Goal: Transaction & Acquisition: Purchase product/service

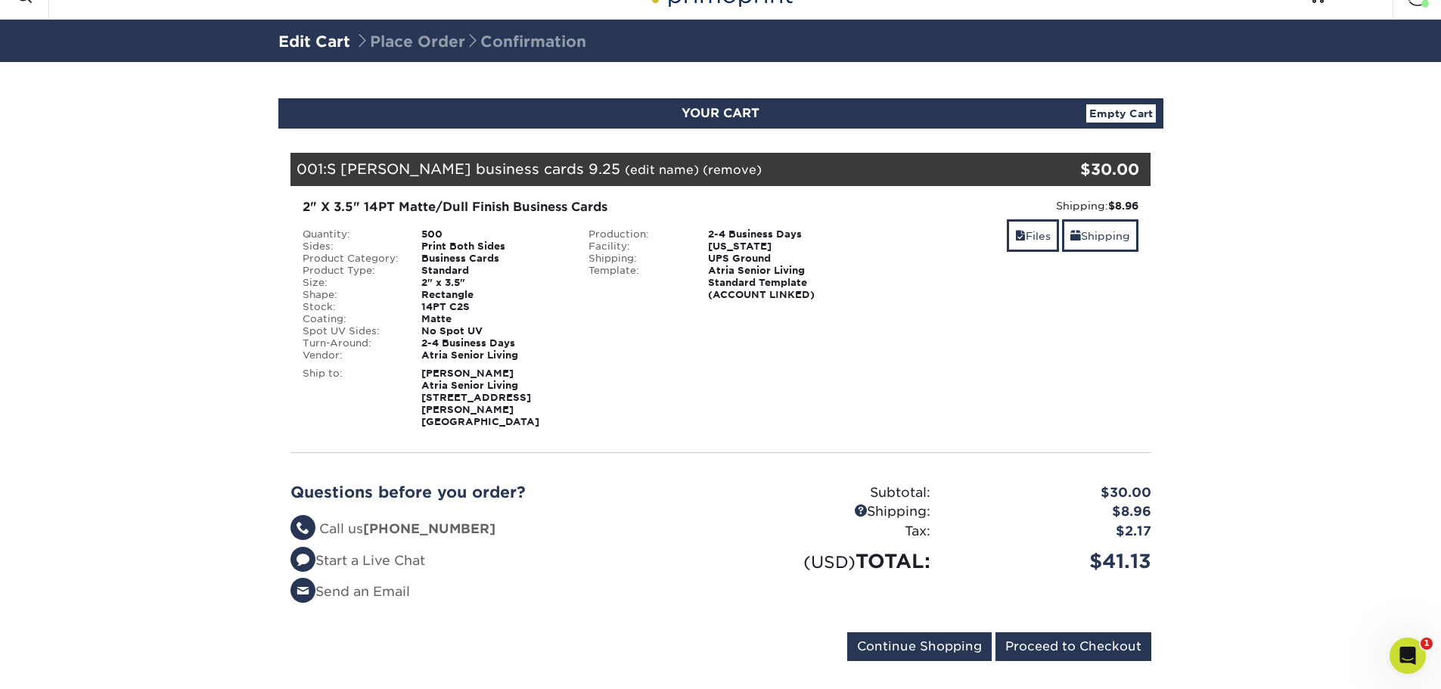
scroll to position [43, 0]
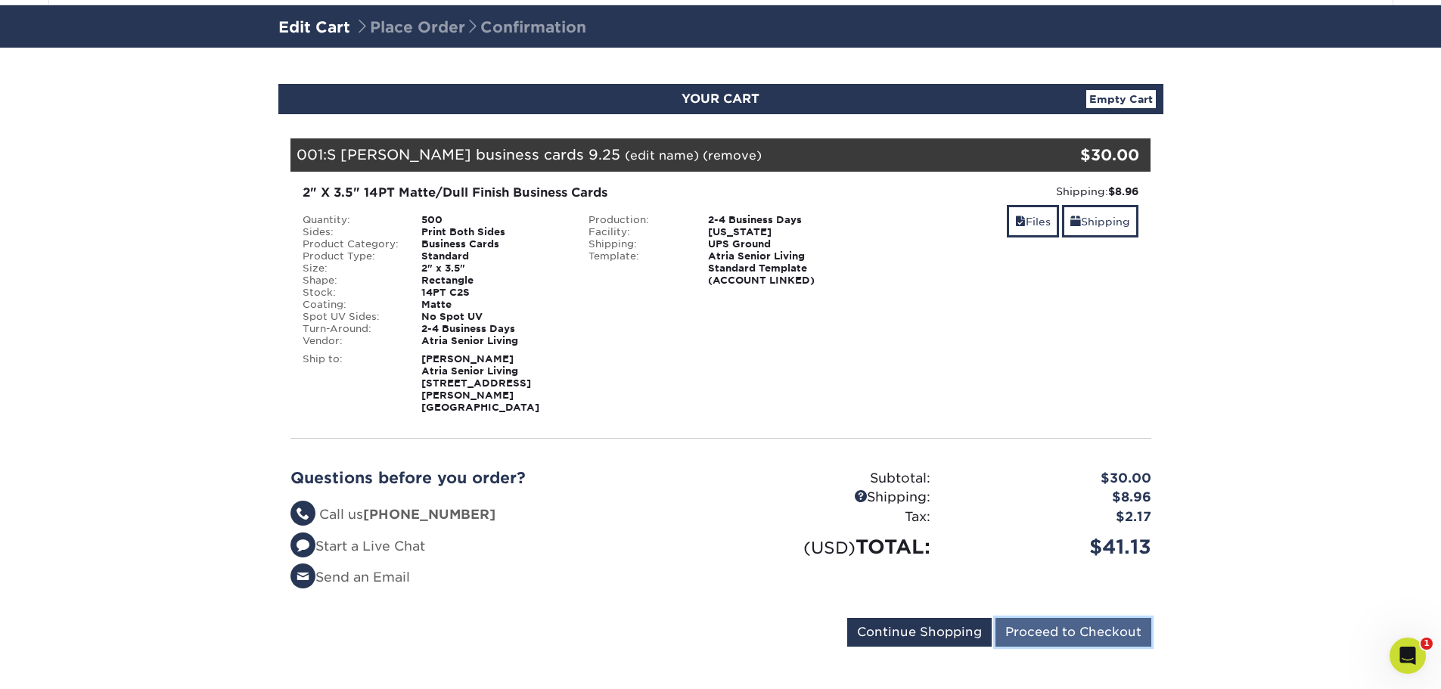
click at [1080, 622] on input "Proceed to Checkout" at bounding box center [1073, 632] width 156 height 29
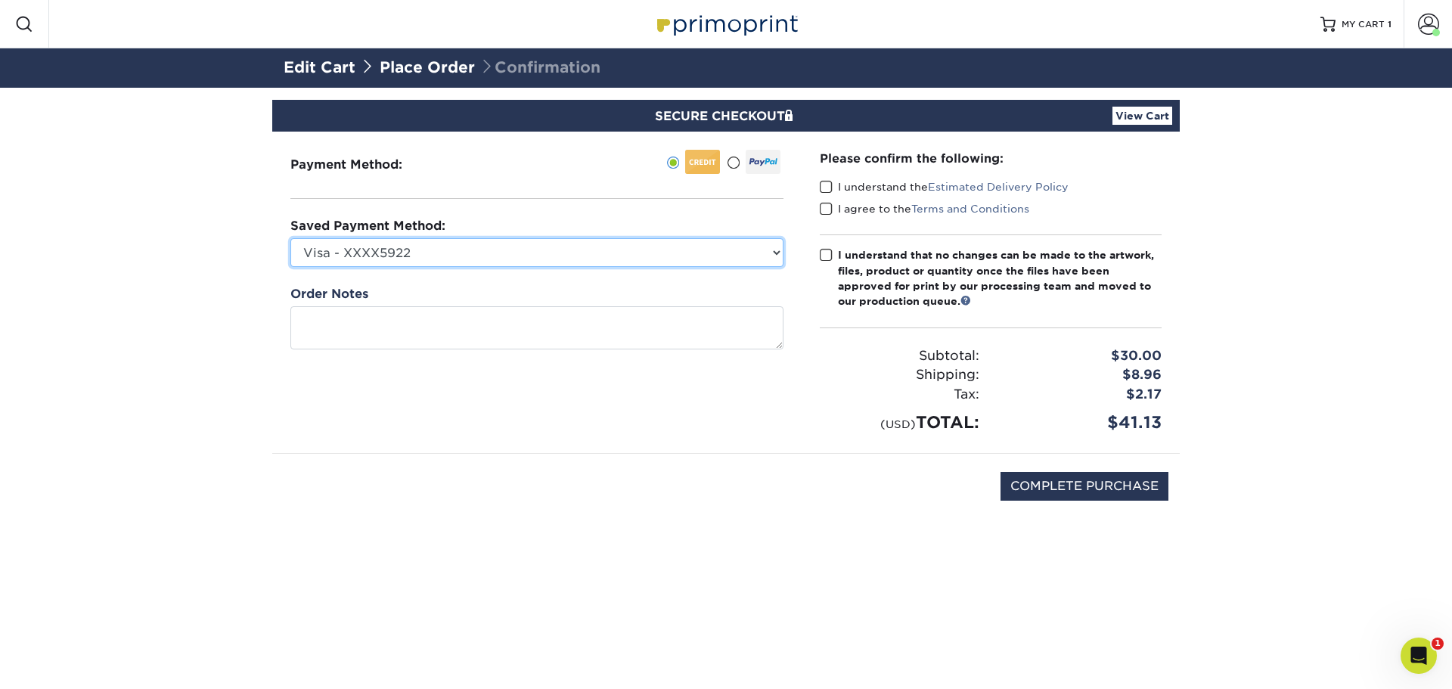
click at [778, 253] on select "Visa - XXXX5922 Visa - XXXX0204 Visa - XXXX8384 Visa - XXXX7706 Visa - XXXX7706…" at bounding box center [536, 252] width 493 height 29
select select "68958"
click at [290, 238] on select "Visa - XXXX5922 Visa - XXXX0204 Visa - XXXX8384 Visa - XXXX7706 Visa - XXXX7706…" at bounding box center [536, 252] width 493 height 29
click at [821, 204] on span at bounding box center [826, 209] width 13 height 14
click at [0, 0] on input "I agree to the Terms and Conditions" at bounding box center [0, 0] width 0 height 0
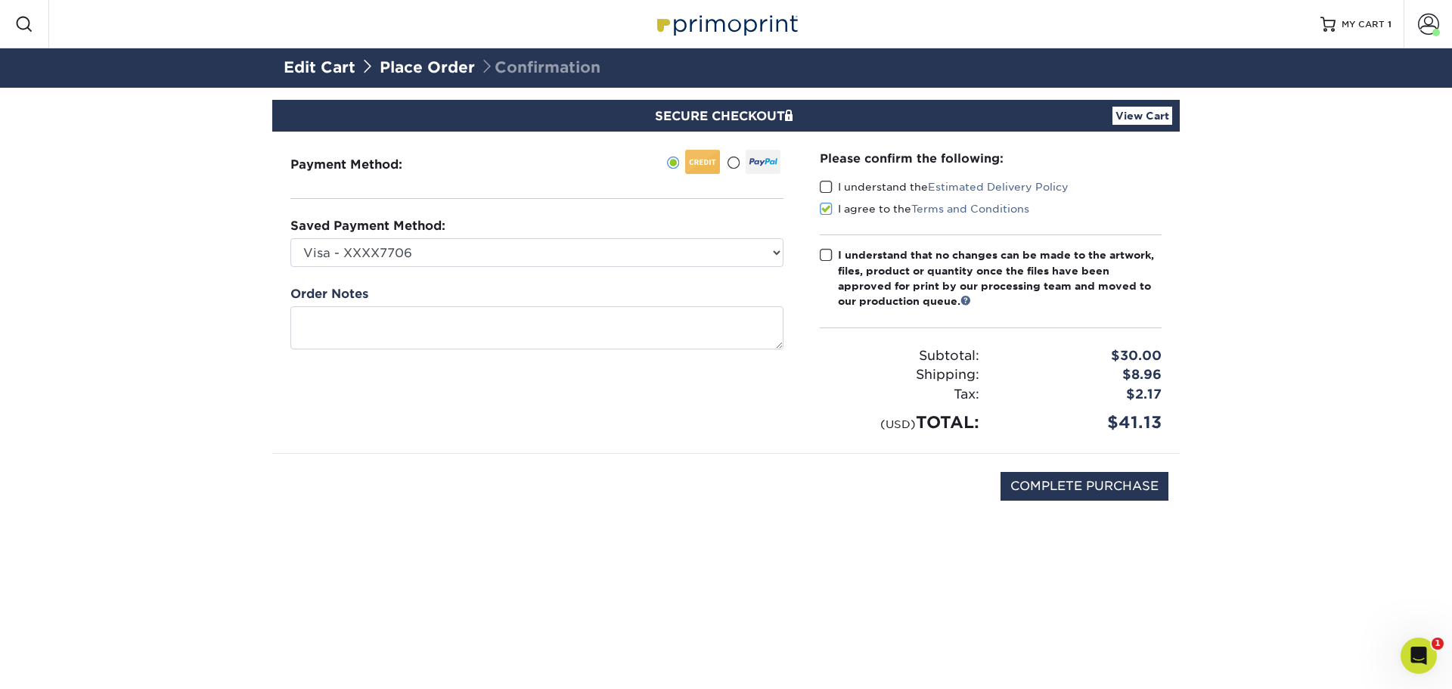
click at [823, 182] on span at bounding box center [826, 187] width 13 height 14
click at [0, 0] on input "I understand the Estimated Delivery Policy" at bounding box center [0, 0] width 0 height 0
click at [827, 251] on span at bounding box center [826, 255] width 13 height 14
click at [0, 0] on input "I understand that no changes can be made to the artwork, files, product or quan…" at bounding box center [0, 0] width 0 height 0
click at [1106, 480] on input "COMPLETE PURCHASE" at bounding box center [1085, 486] width 168 height 29
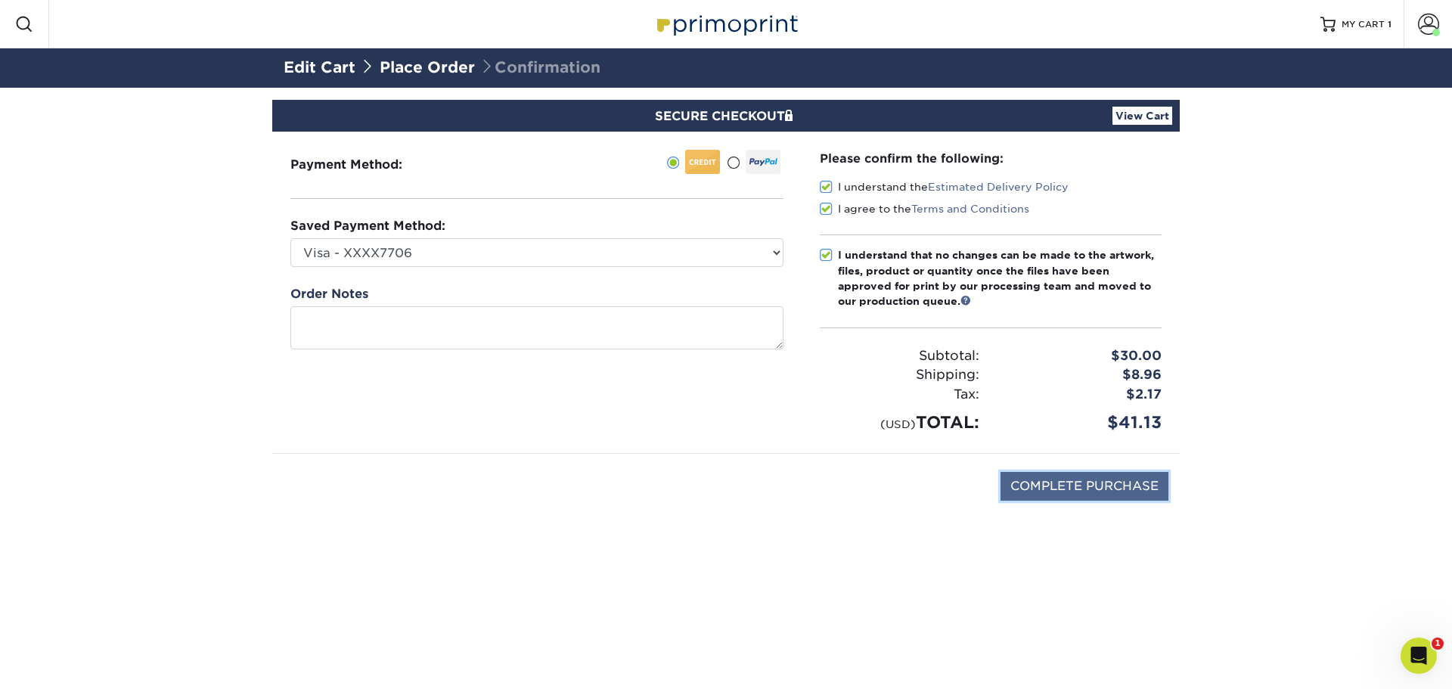
type input "PROCESSING, PLEASE WAIT..."
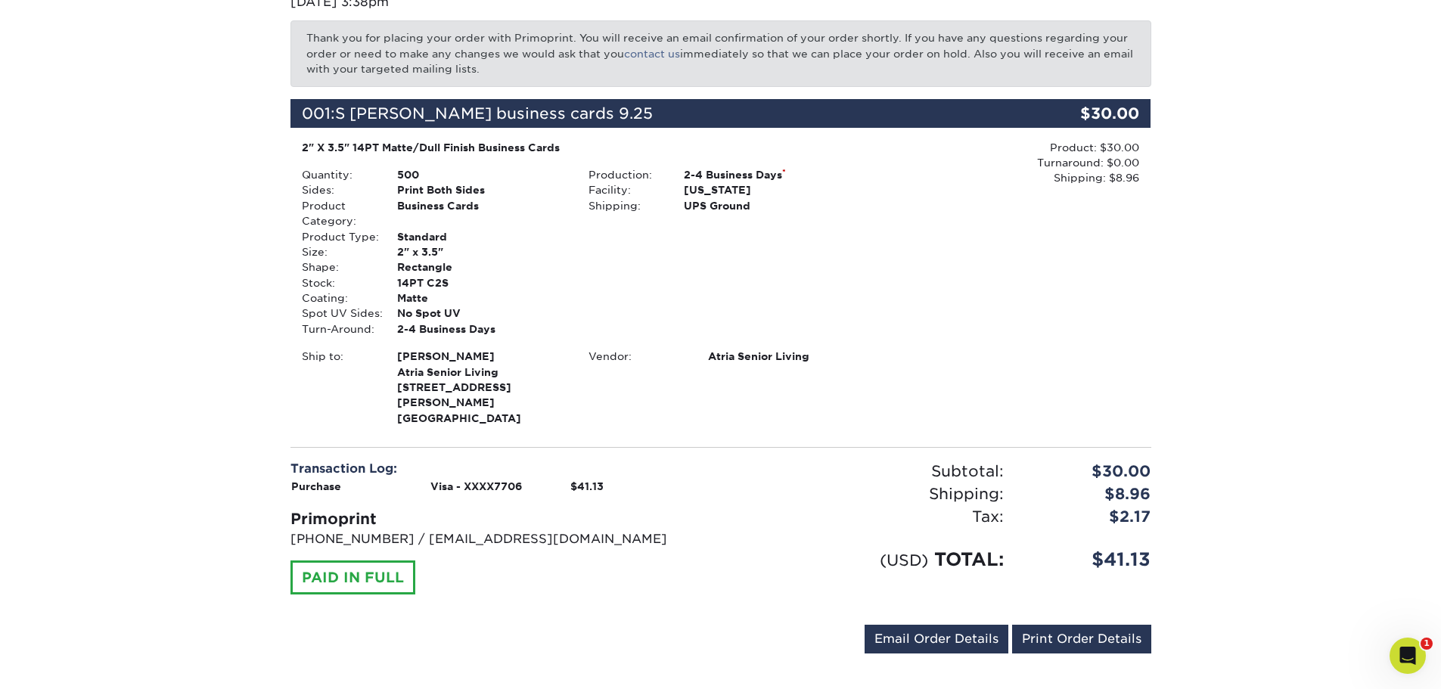
scroll to position [207, 0]
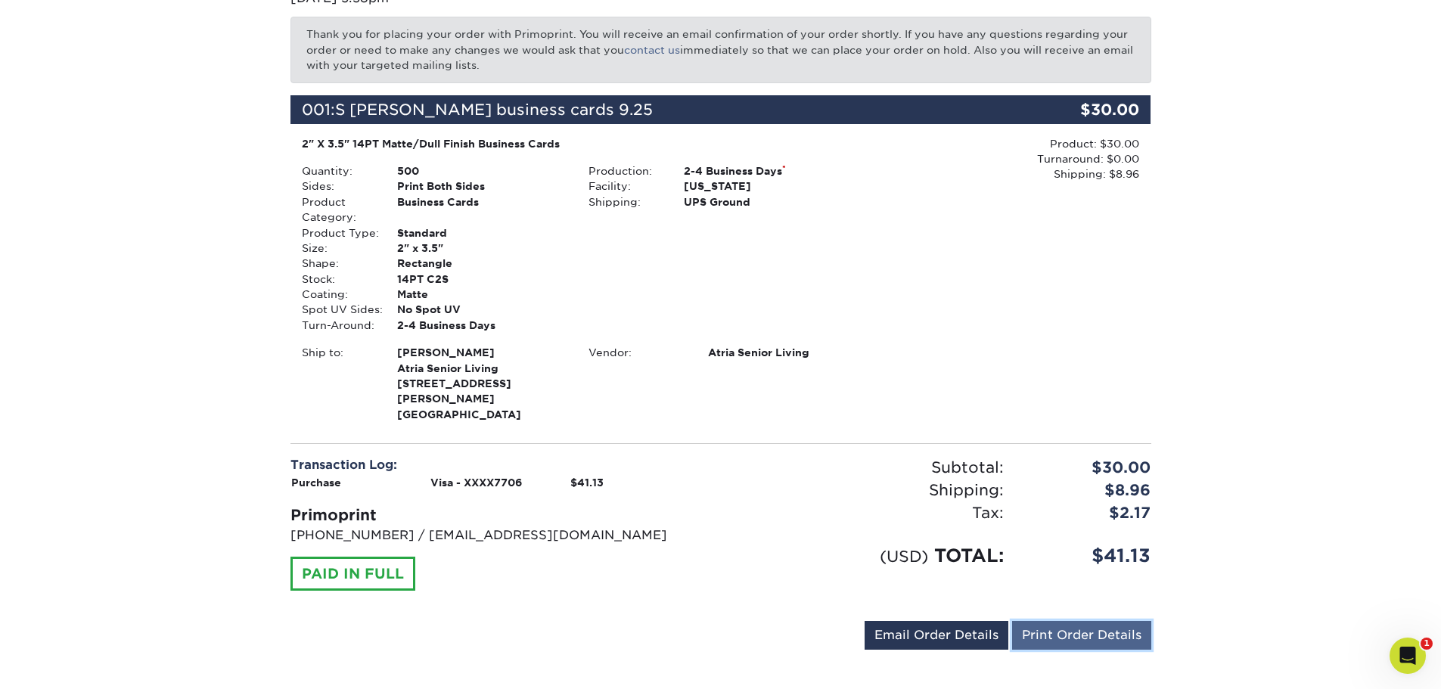
click at [1059, 621] on link "Print Order Details" at bounding box center [1081, 635] width 139 height 29
click at [916, 621] on link "Email Order Details" at bounding box center [937, 635] width 144 height 29
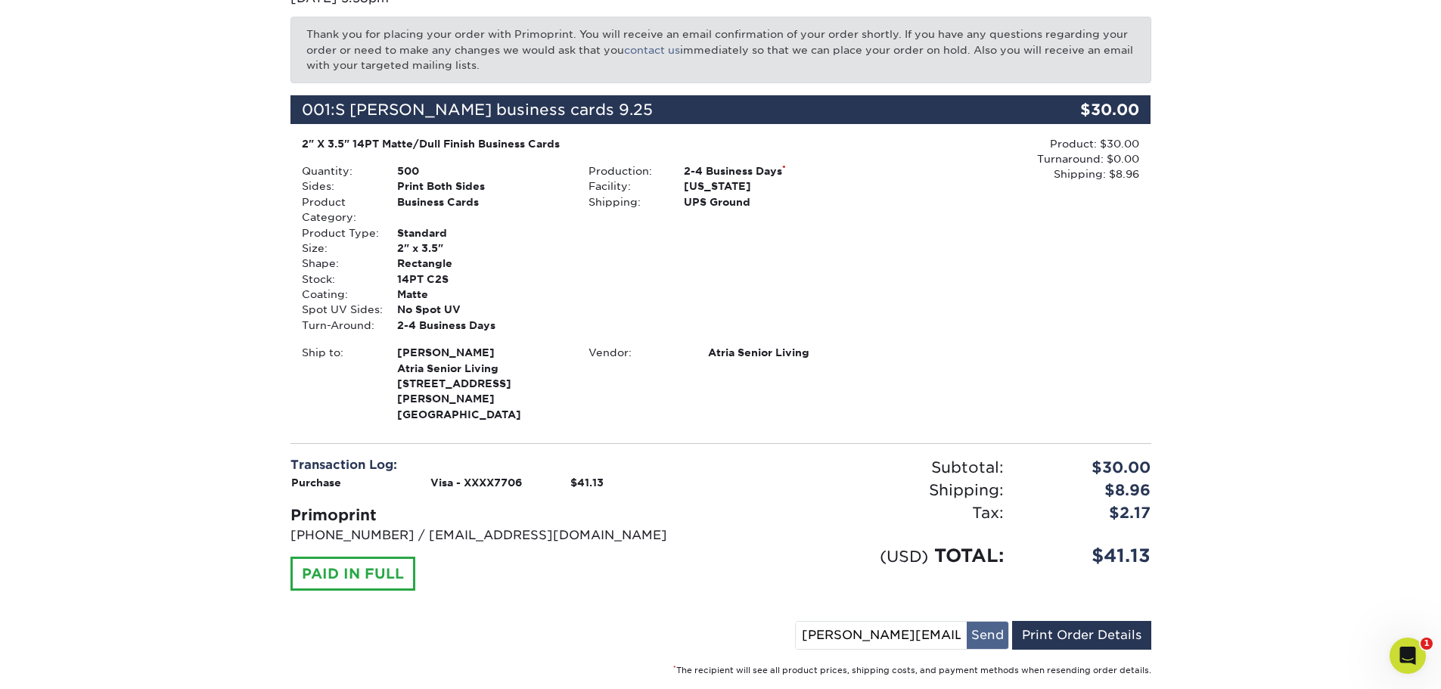
click at [985, 622] on button "Send" at bounding box center [988, 635] width 42 height 27
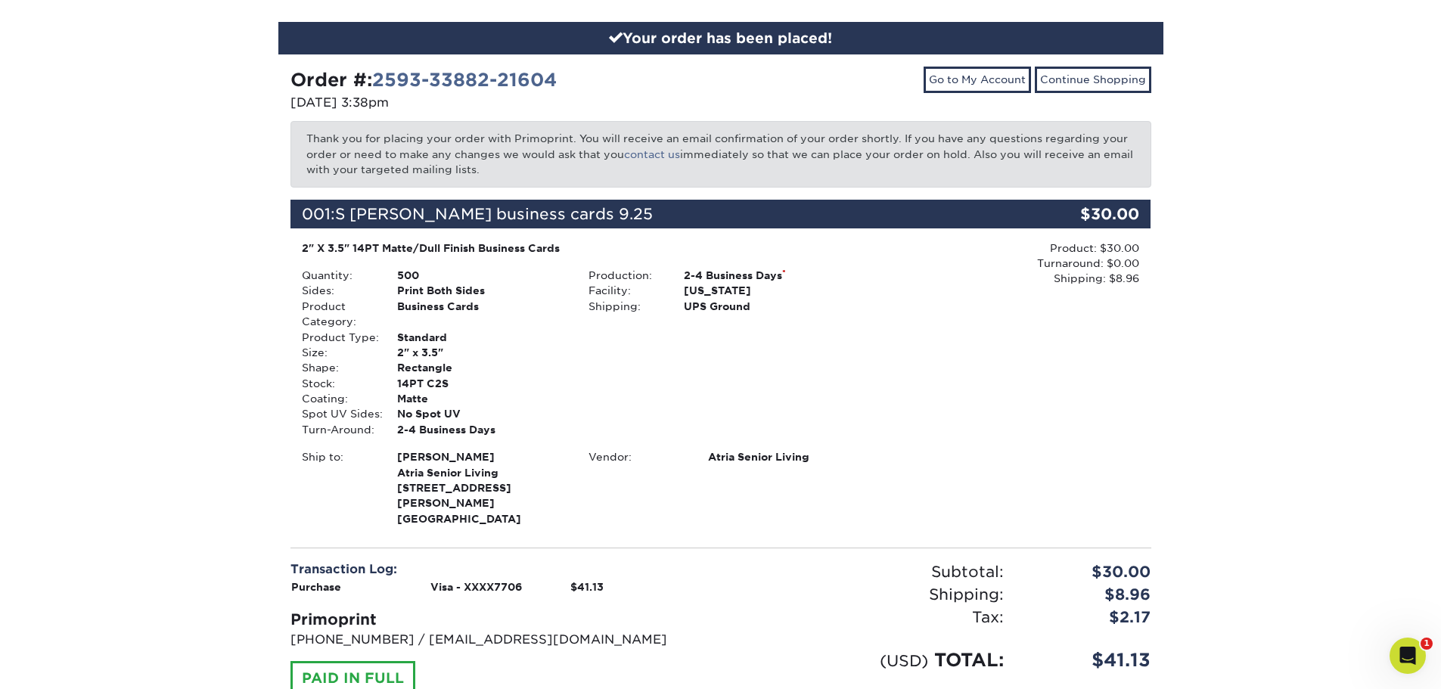
scroll to position [0, 0]
